Goal: Information Seeking & Learning: Find specific fact

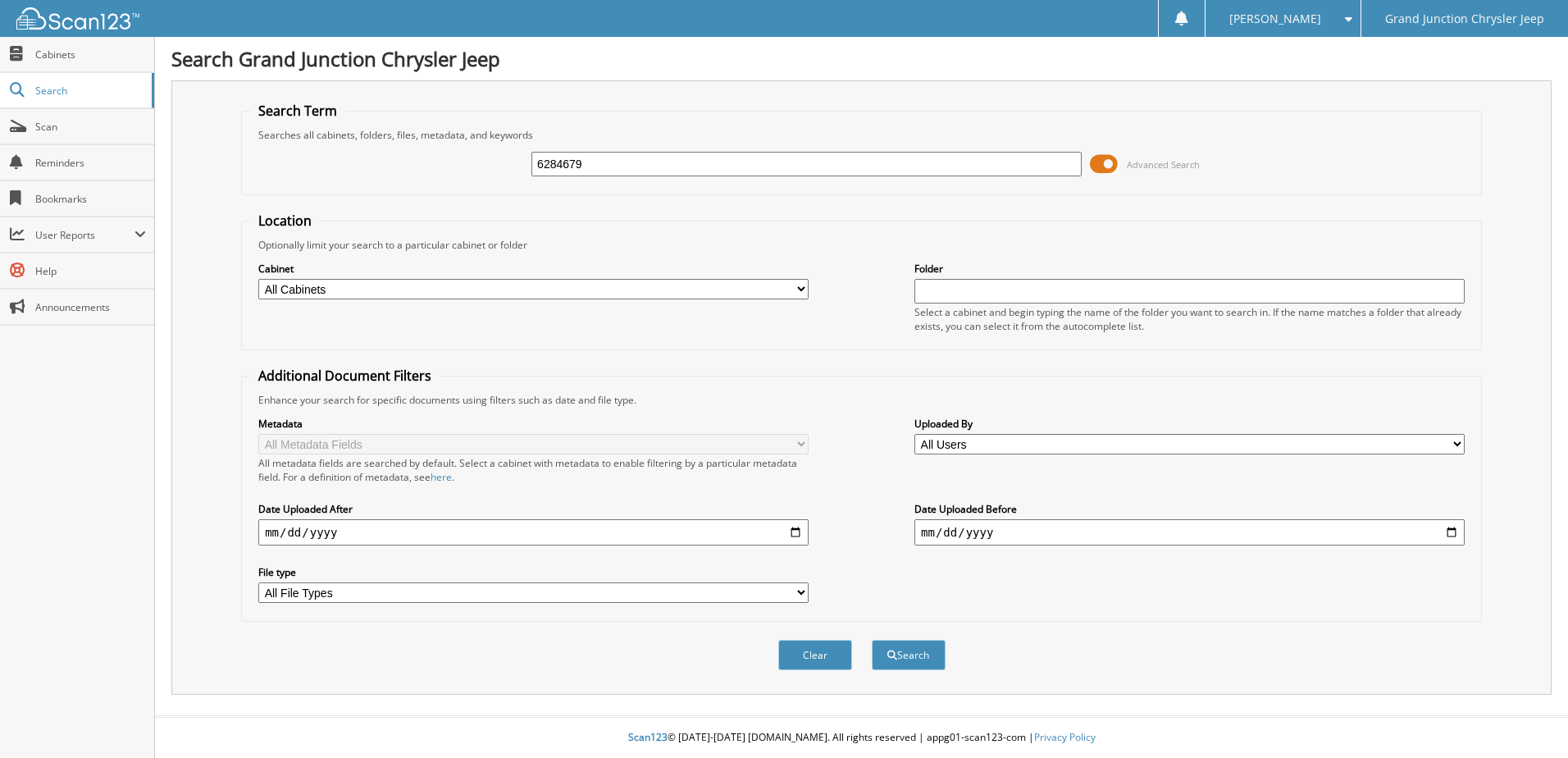
type input "6284679"
click at [872, 640] on button "Search" at bounding box center [908, 654] width 74 height 30
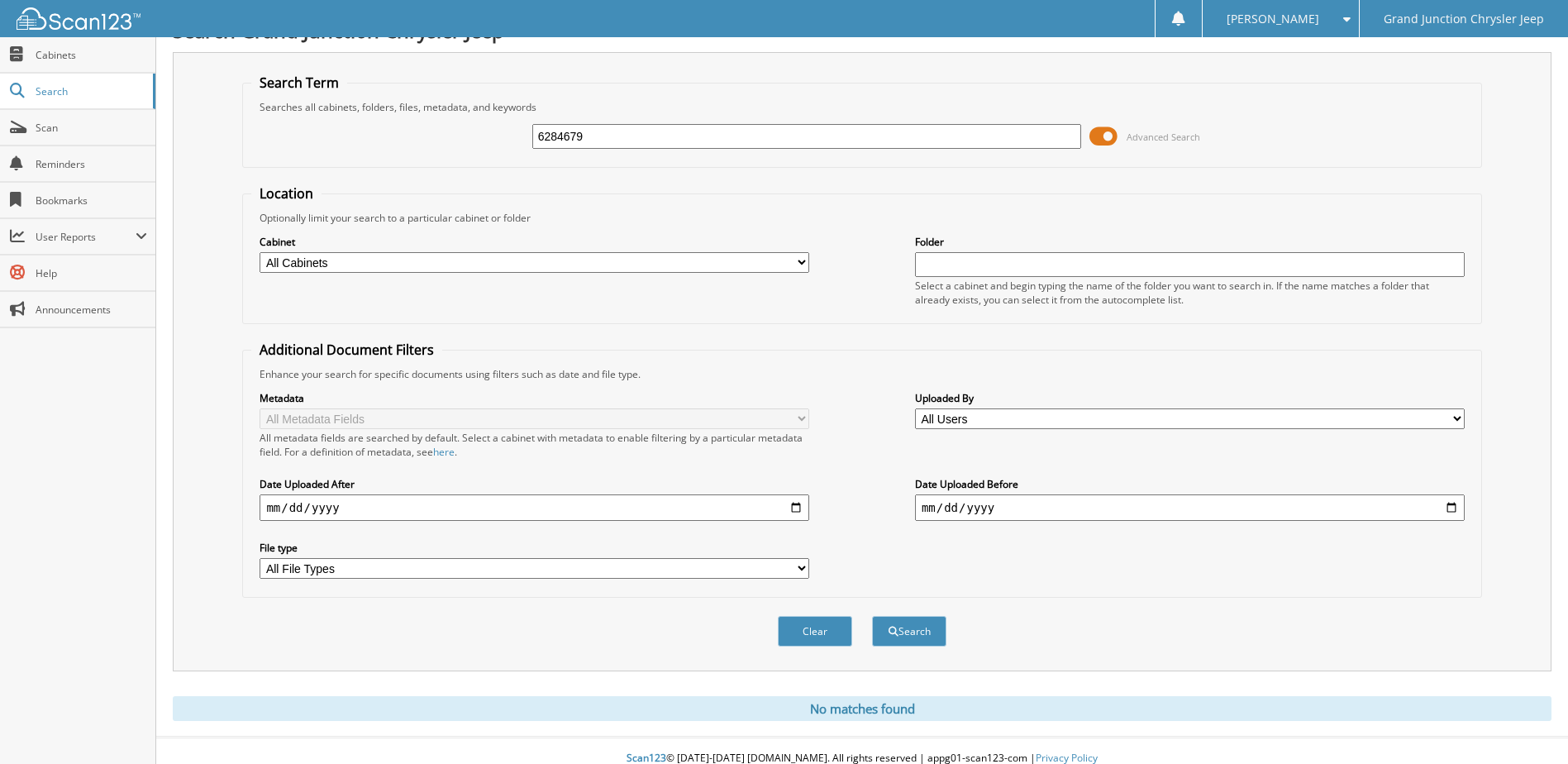
scroll to position [45, 0]
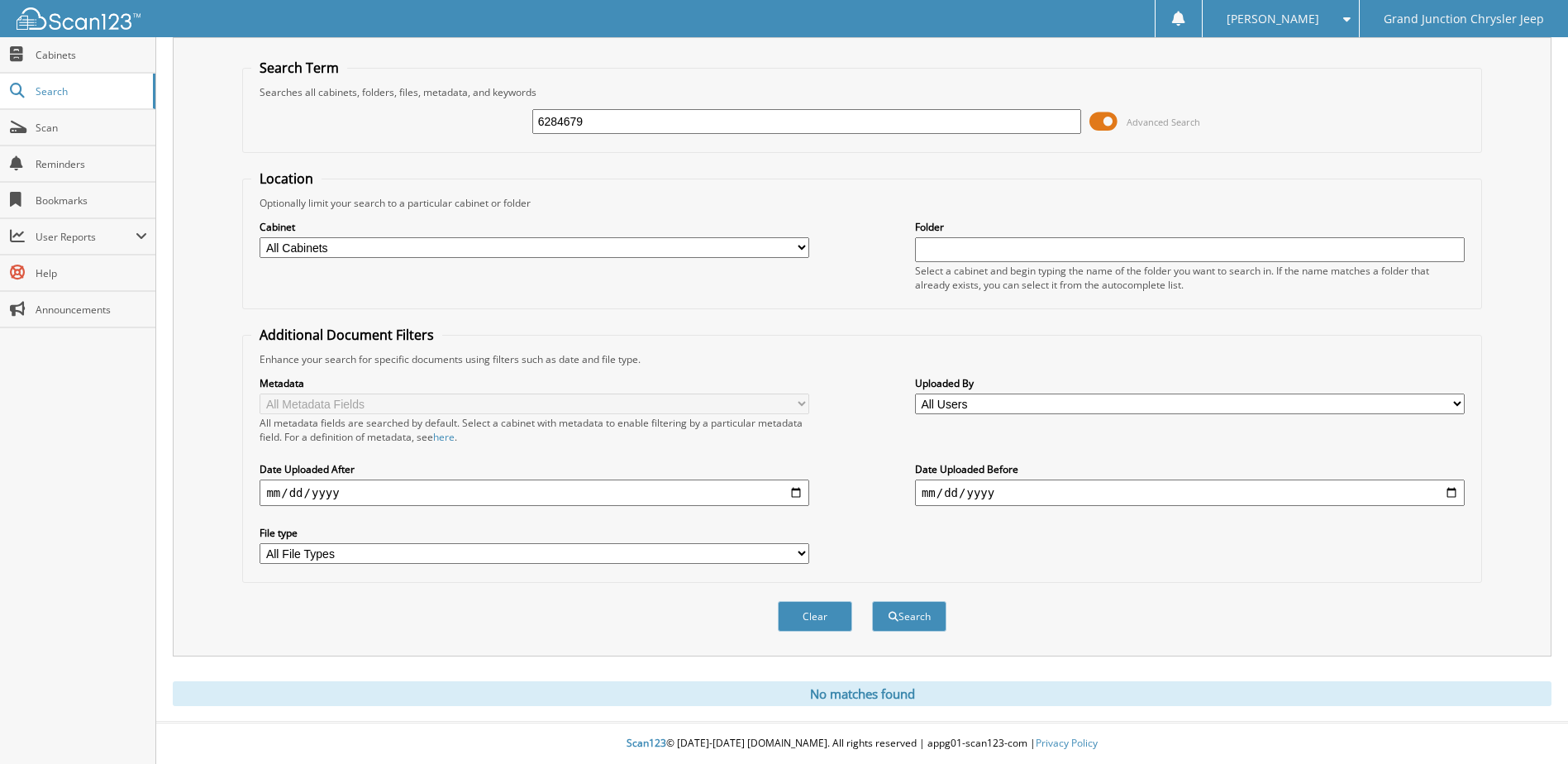
drag, startPoint x: 591, startPoint y: 130, endPoint x: 460, endPoint y: 131, distance: 131.0
click at [462, 130] on div "6284679 Advanced Search" at bounding box center [861, 121] width 1221 height 45
type input "6286573"
click at [872, 601] on button "Search" at bounding box center [909, 616] width 74 height 30
